Goal: Share content: Distribute website content to other platforms or users

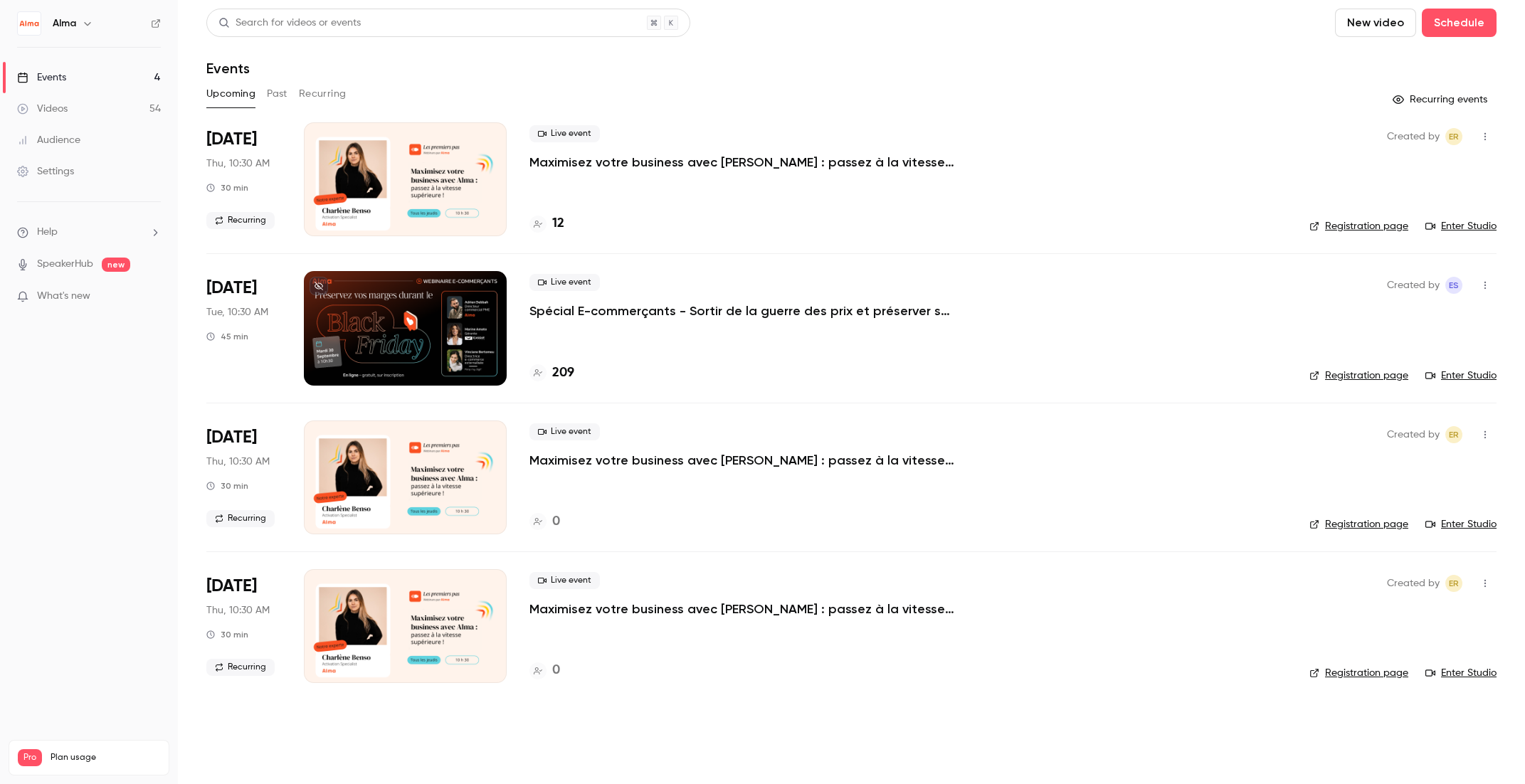
click at [454, 339] on div at bounding box center [405, 328] width 203 height 114
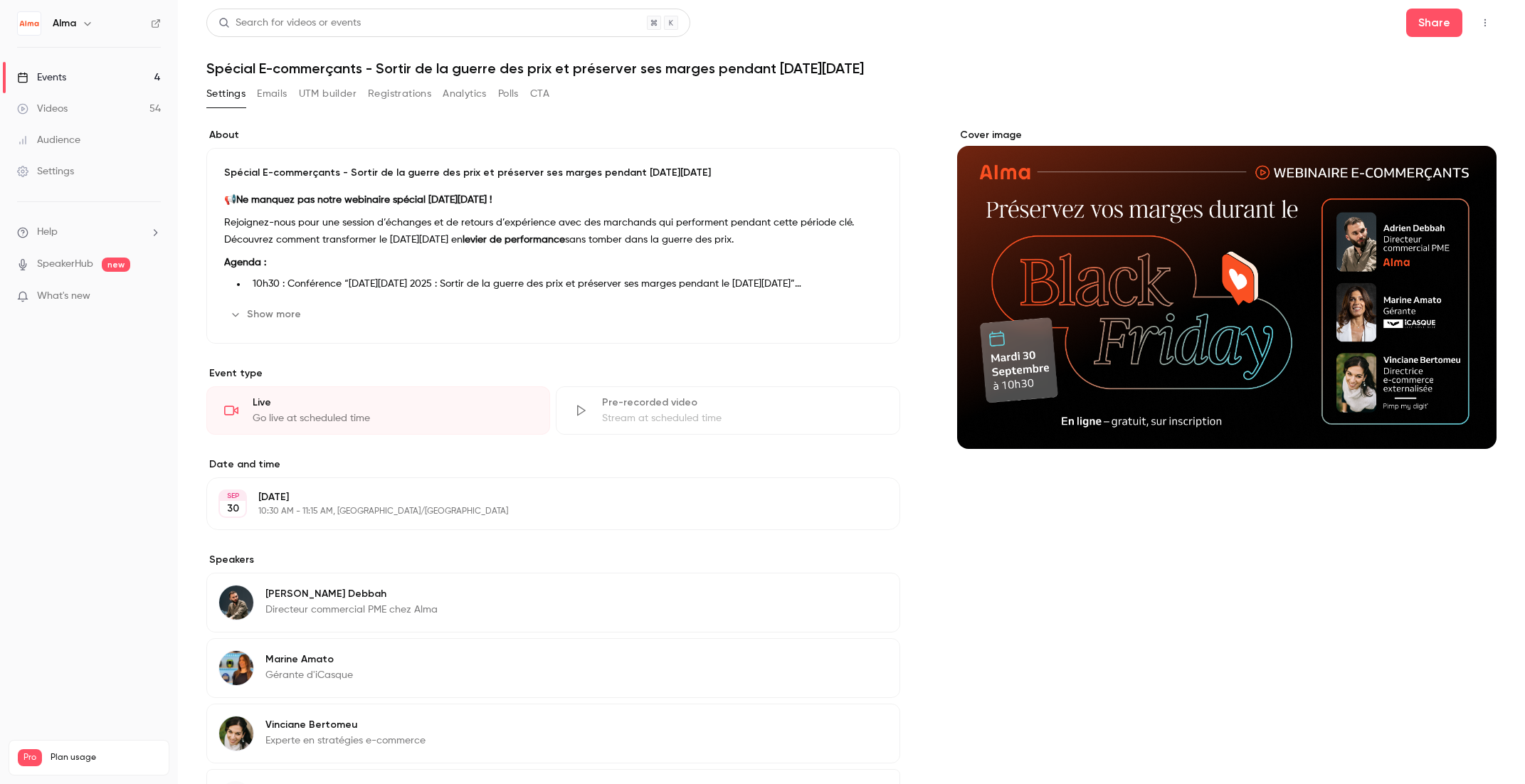
click at [382, 416] on div "Go live at scheduled time" at bounding box center [392, 418] width 279 height 14
click at [1172, 294] on div "Cover image" at bounding box center [1226, 288] width 539 height 321
click at [0, 0] on input "Cover image" at bounding box center [0, 0] width 0 height 0
click at [1415, 26] on button "Share" at bounding box center [1433, 23] width 56 height 28
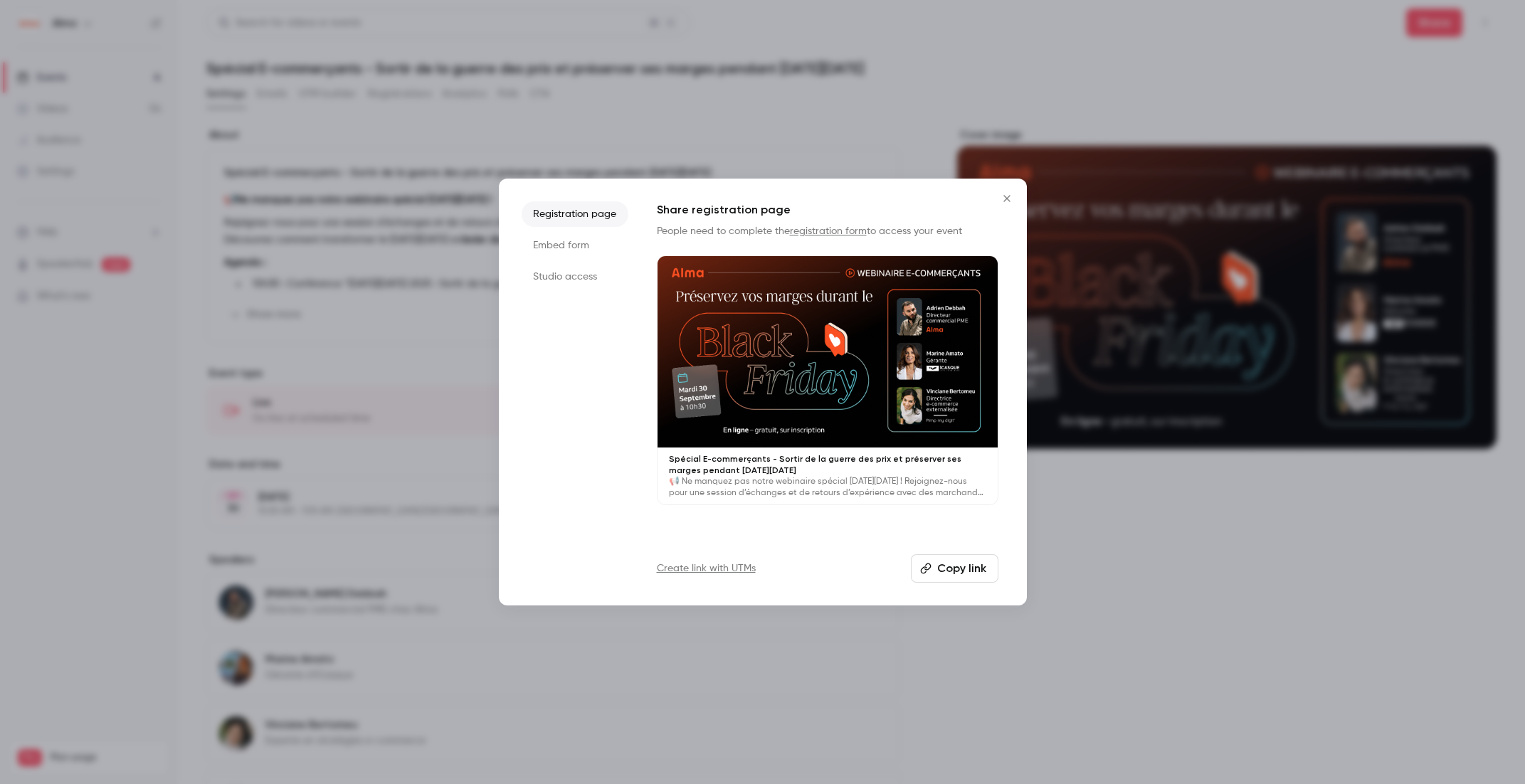
click at [570, 273] on li "Studio access" at bounding box center [575, 276] width 107 height 26
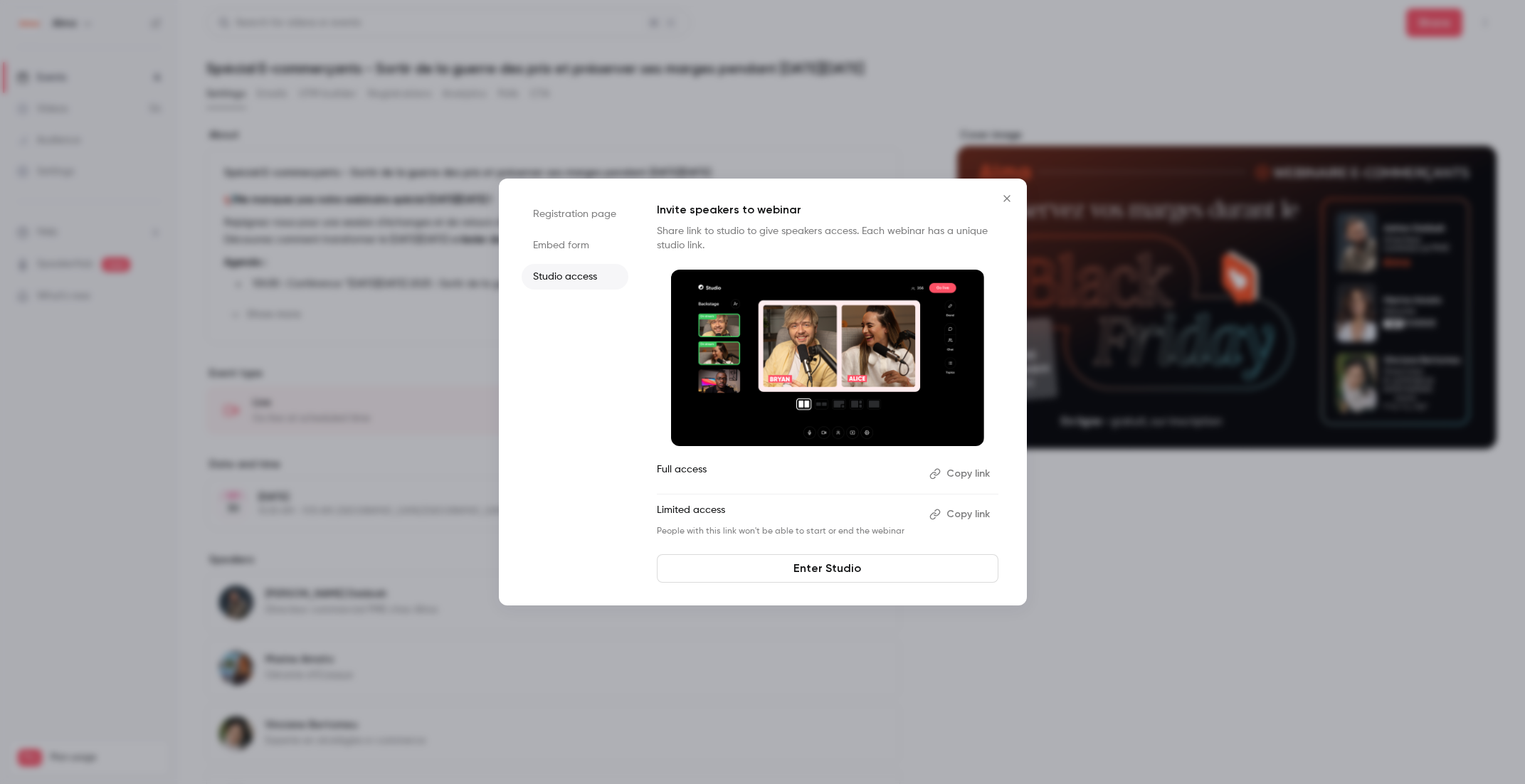
click at [852, 575] on link "Enter Studio" at bounding box center [827, 568] width 342 height 28
click at [962, 471] on button "Copy link" at bounding box center [960, 473] width 75 height 23
